Goal: Transaction & Acquisition: Obtain resource

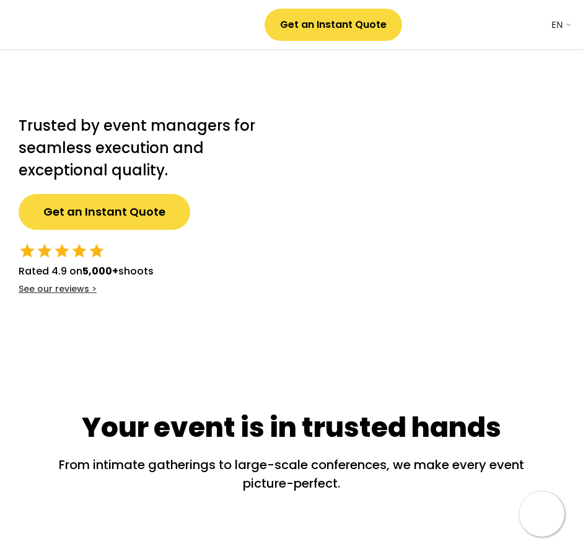
select select ""en""
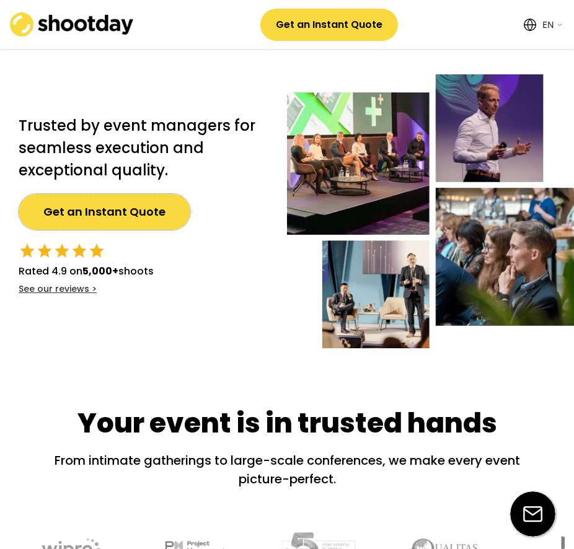
click at [125, 202] on button "Get an Instant Quote" at bounding box center [105, 212] width 172 height 36
